Goal: Task Accomplishment & Management: Use online tool/utility

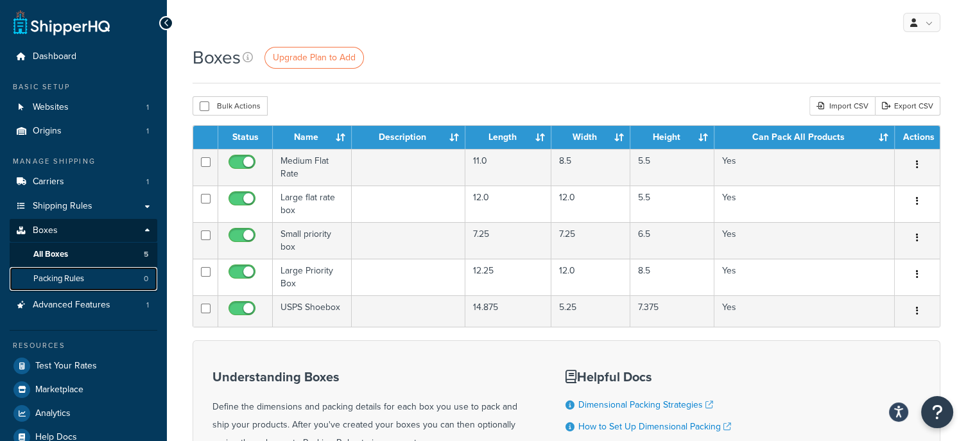
click at [88, 282] on link "Packing Rules 0" at bounding box center [84, 279] width 148 height 24
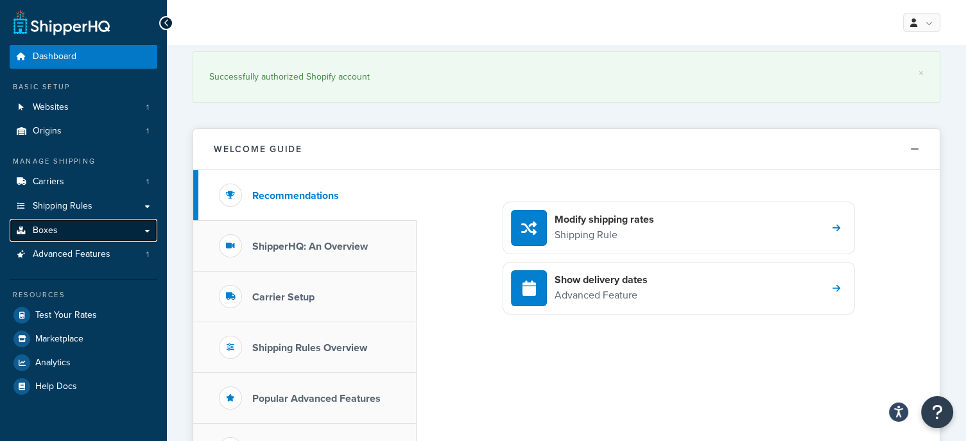
click at [116, 236] on link "Boxes" at bounding box center [84, 231] width 148 height 24
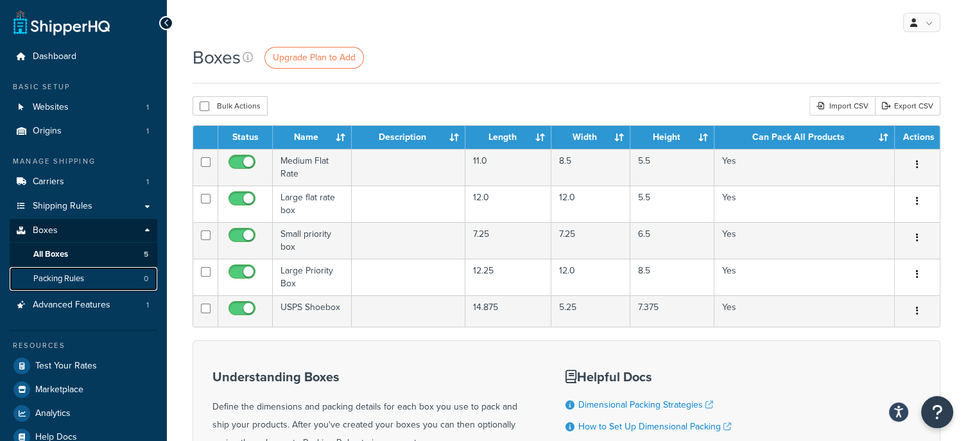
click at [80, 279] on span "Packing Rules" at bounding box center [58, 278] width 51 height 11
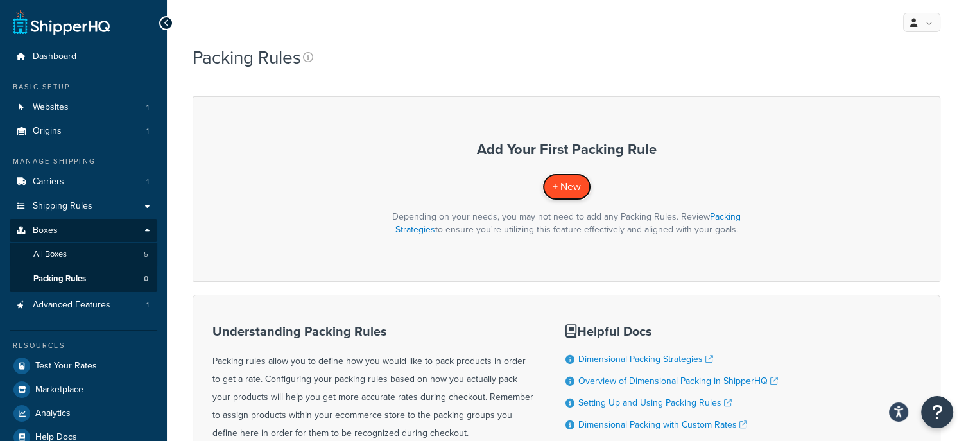
click at [576, 195] on link "+ New" at bounding box center [566, 186] width 49 height 26
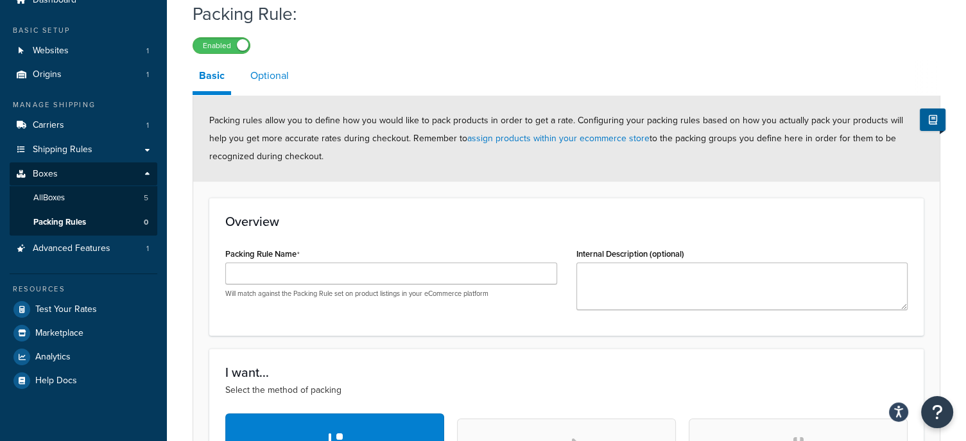
scroll to position [53, 0]
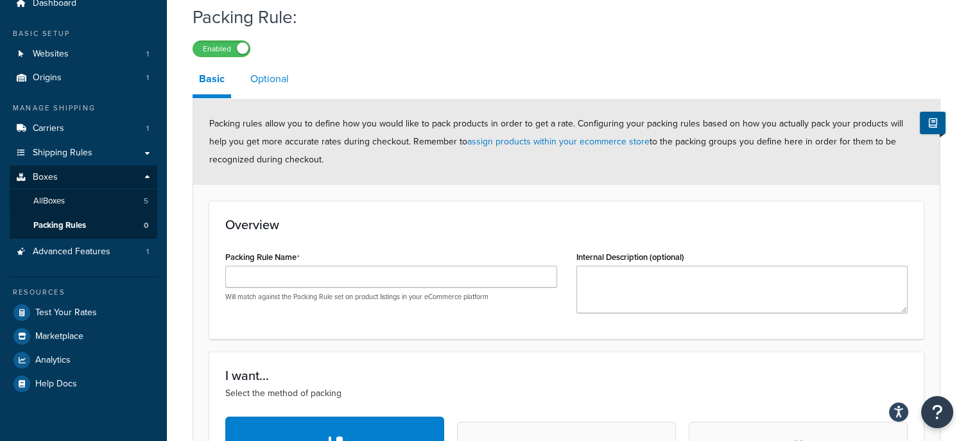
click at [275, 81] on link "Optional" at bounding box center [269, 79] width 51 height 31
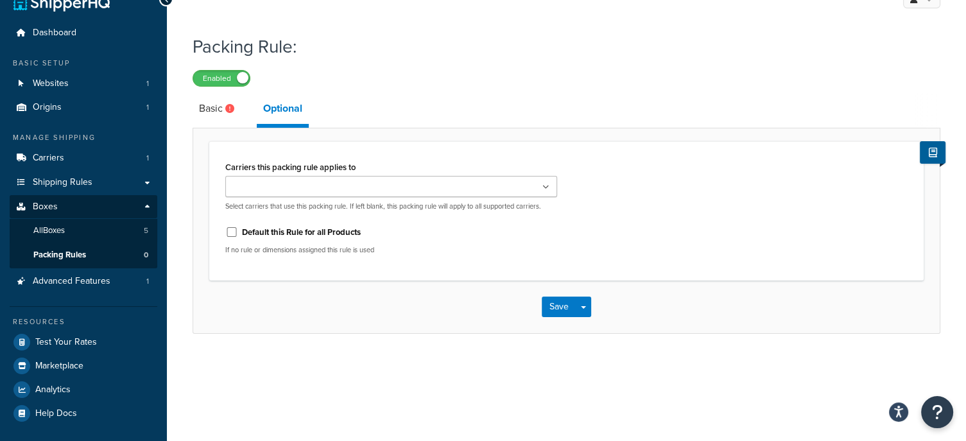
scroll to position [23, 0]
click at [277, 189] on input "Carriers this packing rule applies to" at bounding box center [286, 188] width 114 height 14
click at [552, 302] on button "Save" at bounding box center [559, 310] width 35 height 21
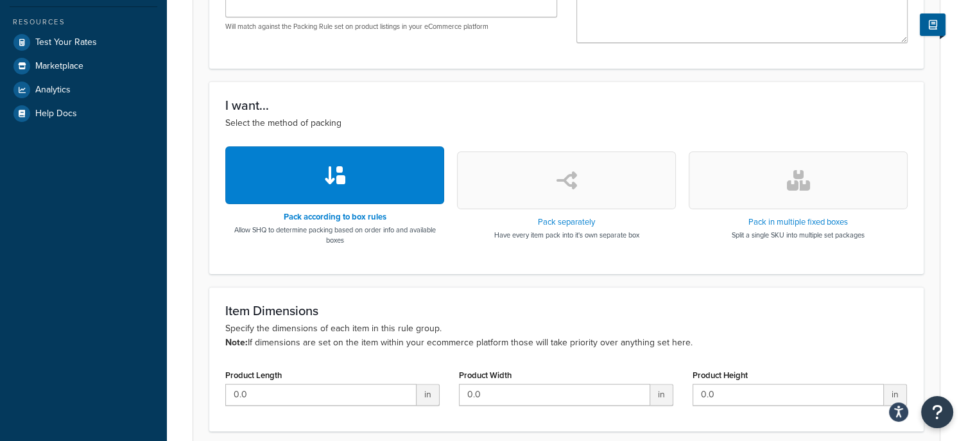
scroll to position [324, 0]
click at [742, 176] on button "button" at bounding box center [798, 180] width 219 height 58
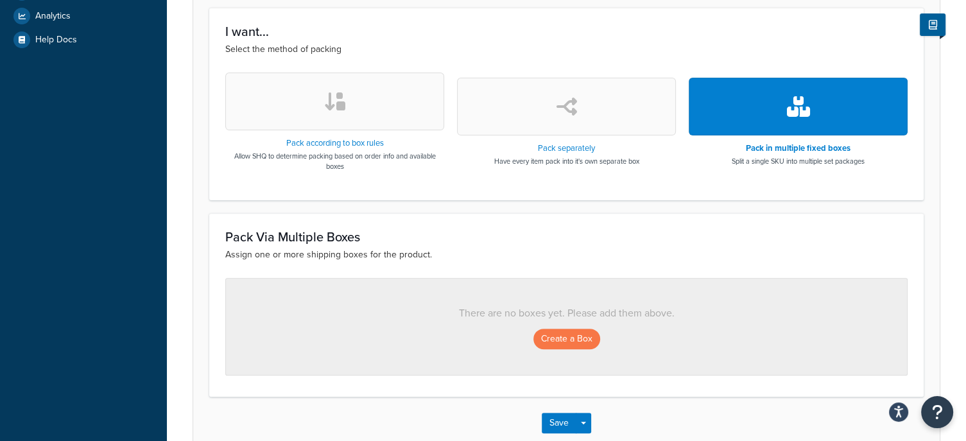
scroll to position [399, 0]
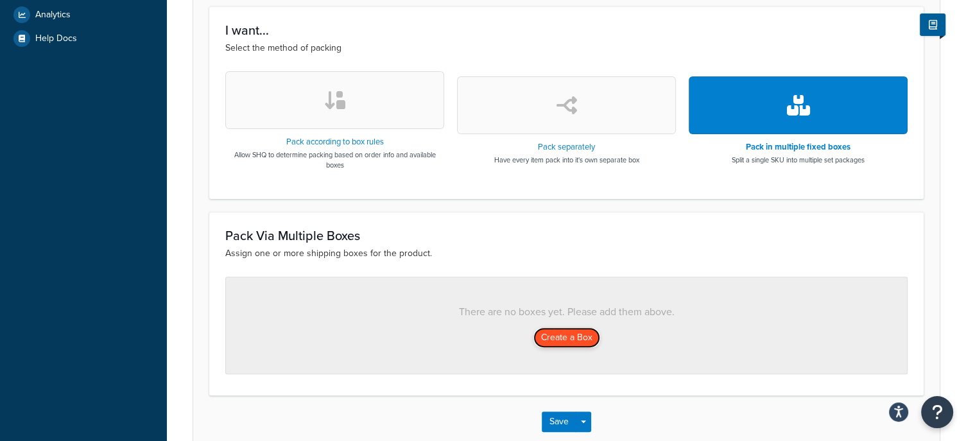
click at [575, 333] on button "Create a Box" at bounding box center [566, 337] width 67 height 21
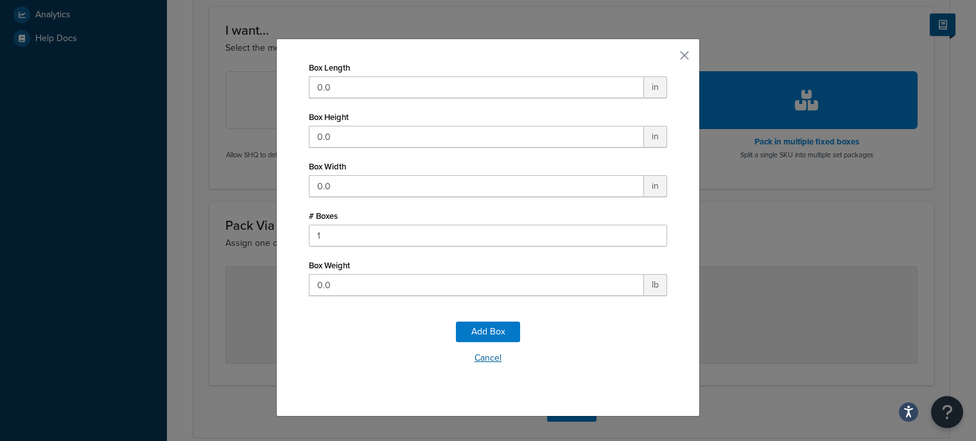
click at [472, 363] on button "Cancel" at bounding box center [488, 358] width 358 height 19
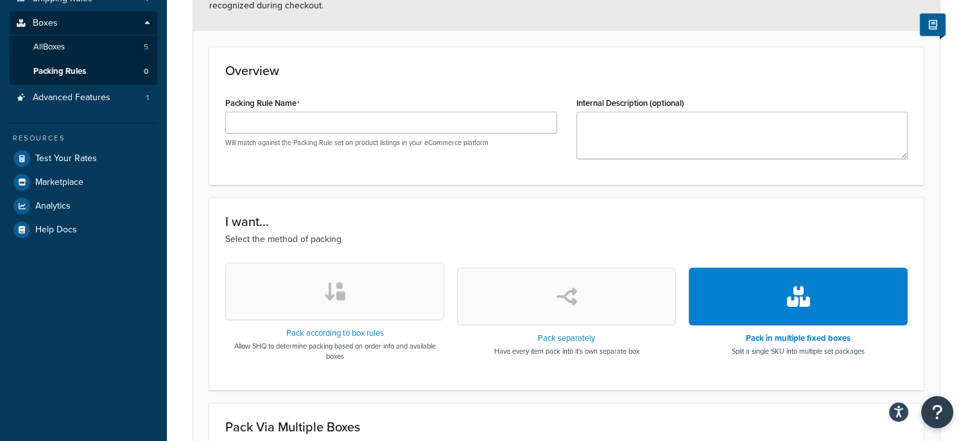
scroll to position [208, 0]
click at [357, 272] on button "button" at bounding box center [334, 291] width 219 height 58
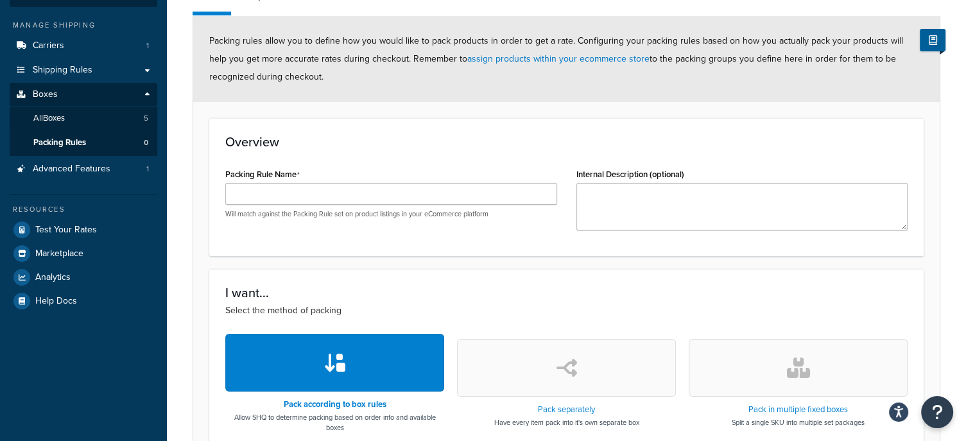
scroll to position [0, 0]
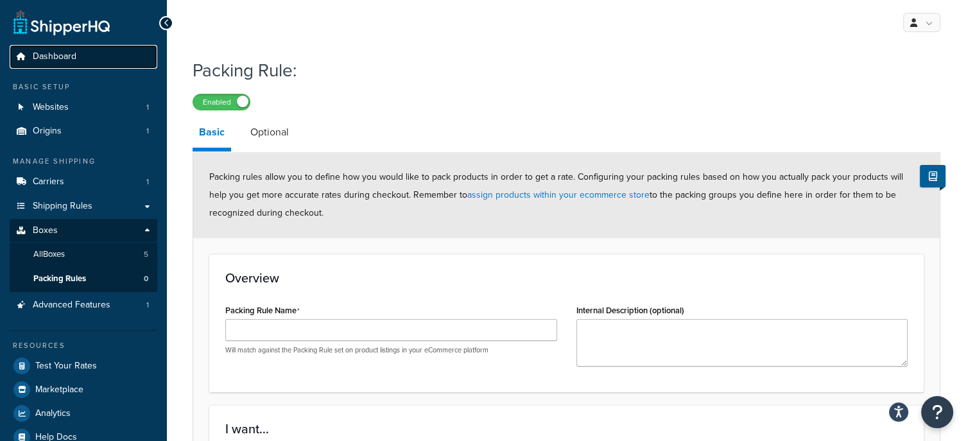
click at [57, 51] on span "Dashboard" at bounding box center [55, 56] width 44 height 11
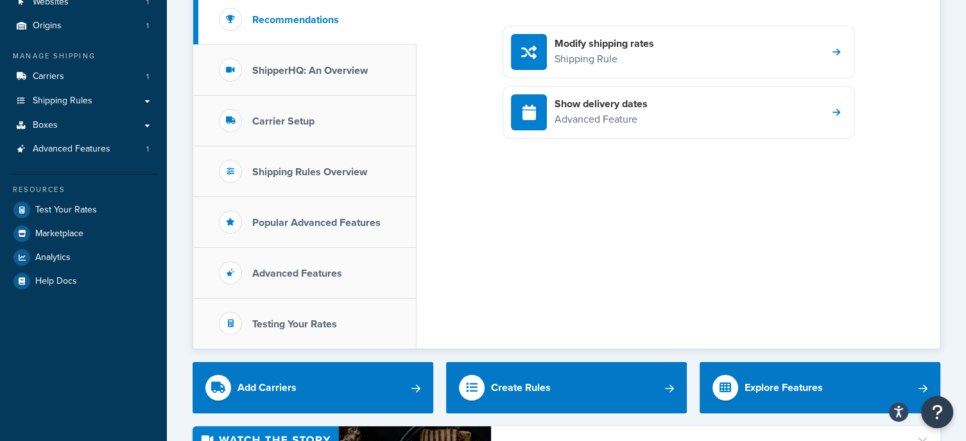
scroll to position [109, 0]
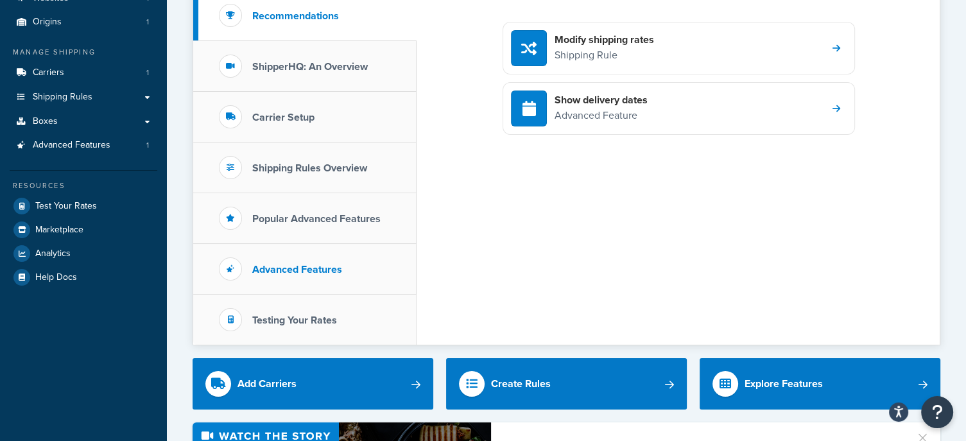
click at [325, 267] on h3 "Advanced Features" at bounding box center [297, 270] width 90 height 12
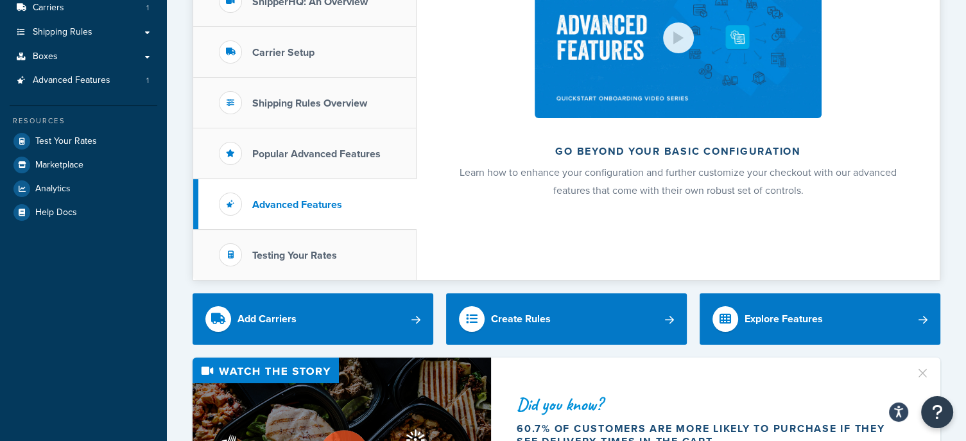
scroll to position [0, 0]
